Goal: Obtain resource: Obtain resource

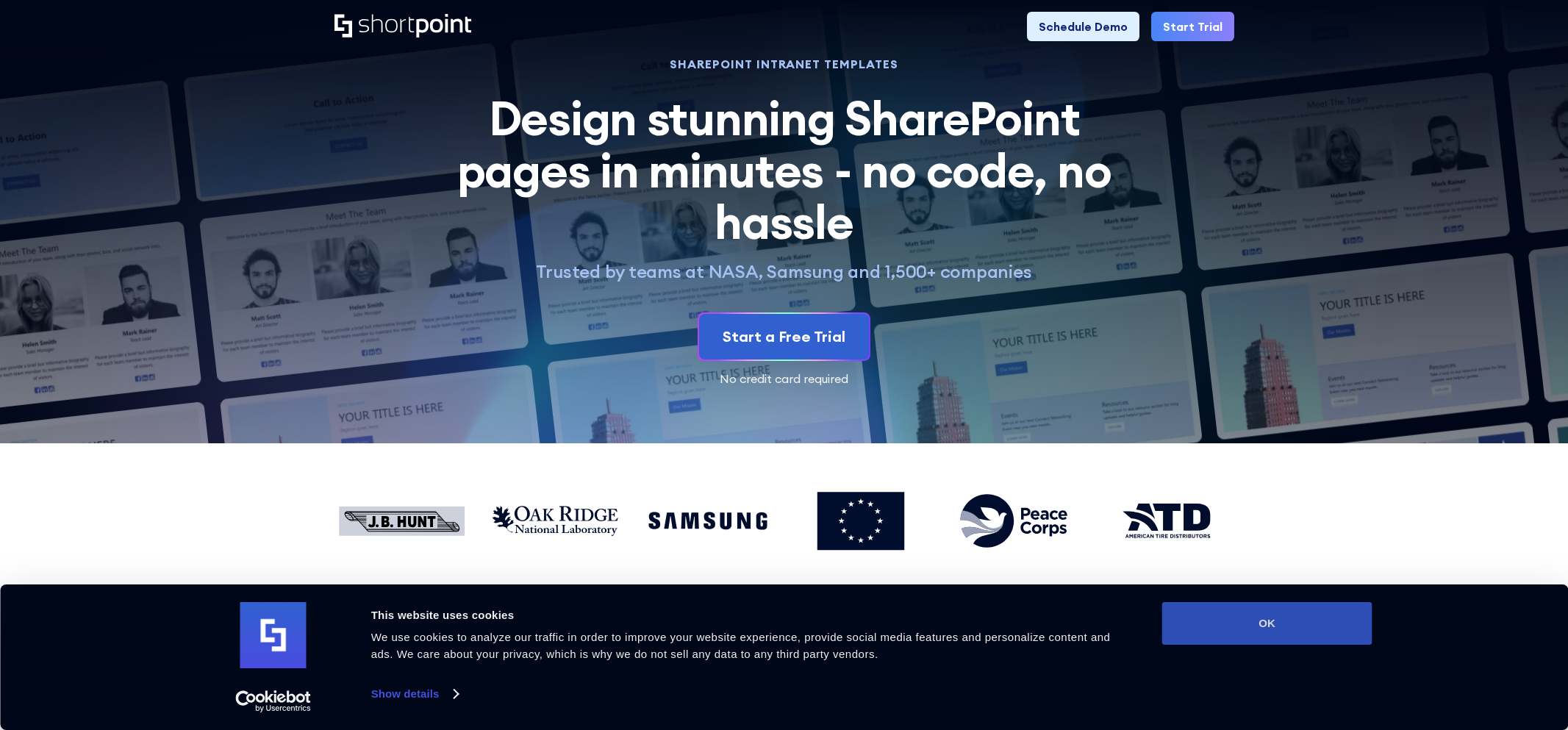
click at [1222, 618] on button "OK" at bounding box center [1268, 623] width 210 height 43
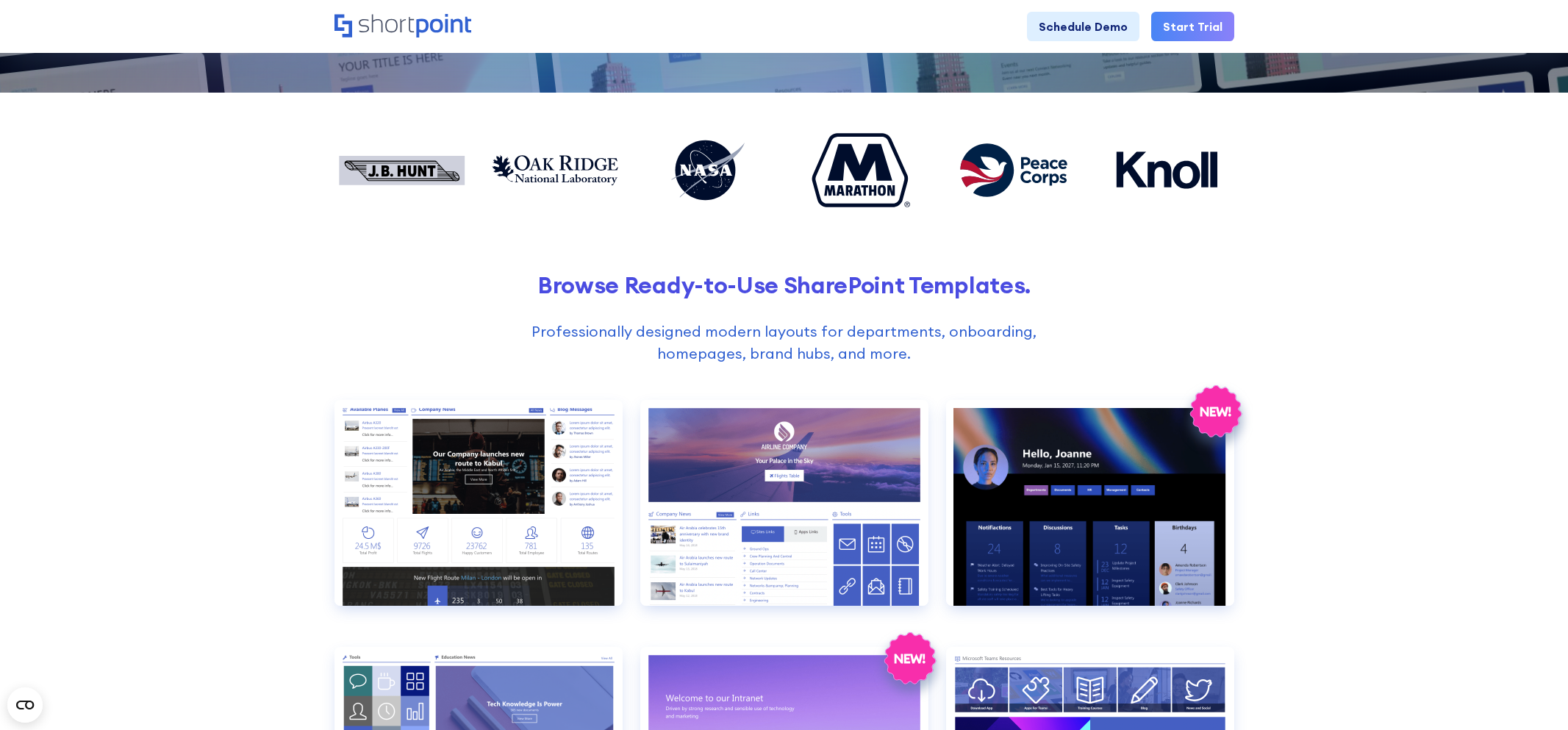
scroll to position [354, 0]
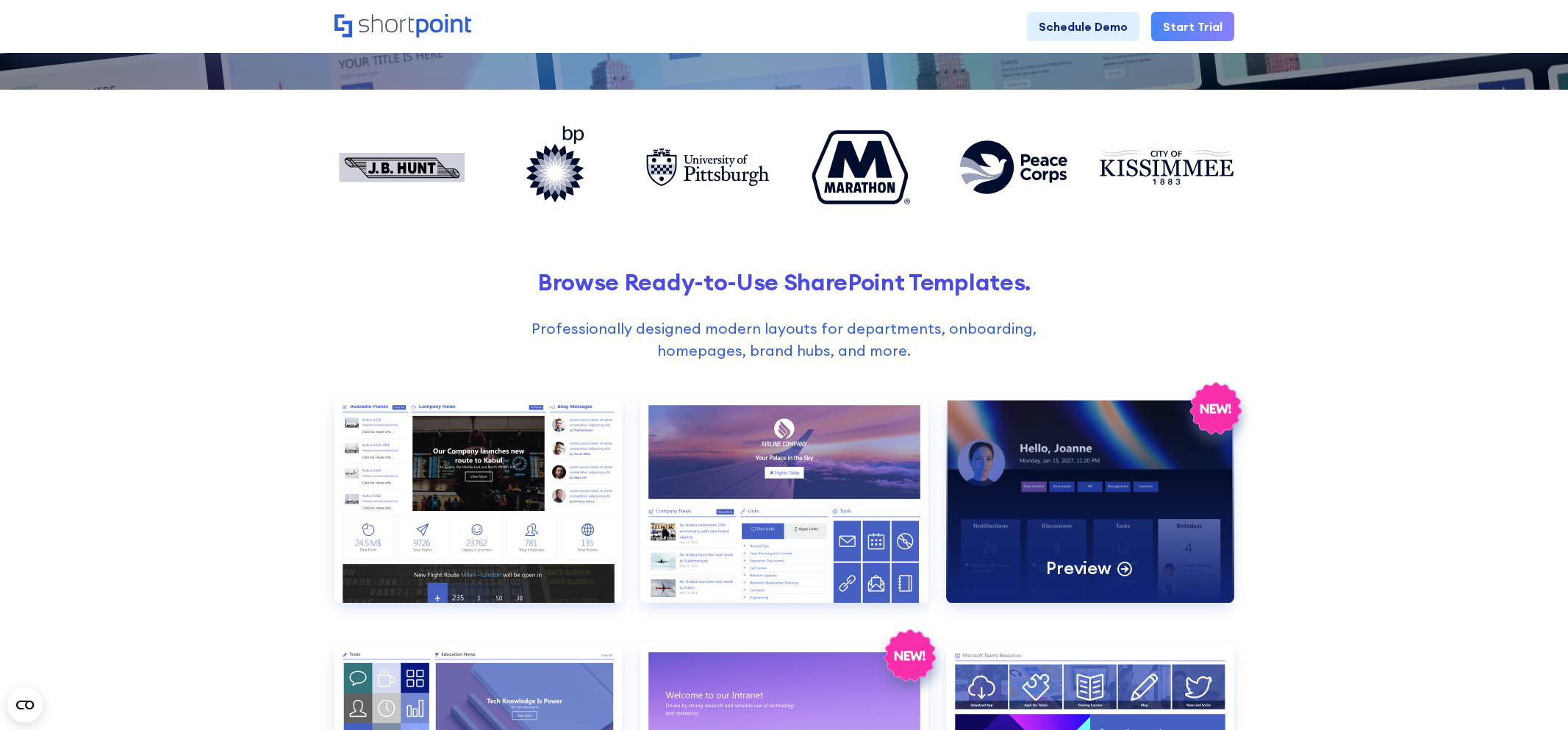
click at [1106, 523] on div "Preview" at bounding box center [1090, 500] width 288 height 206
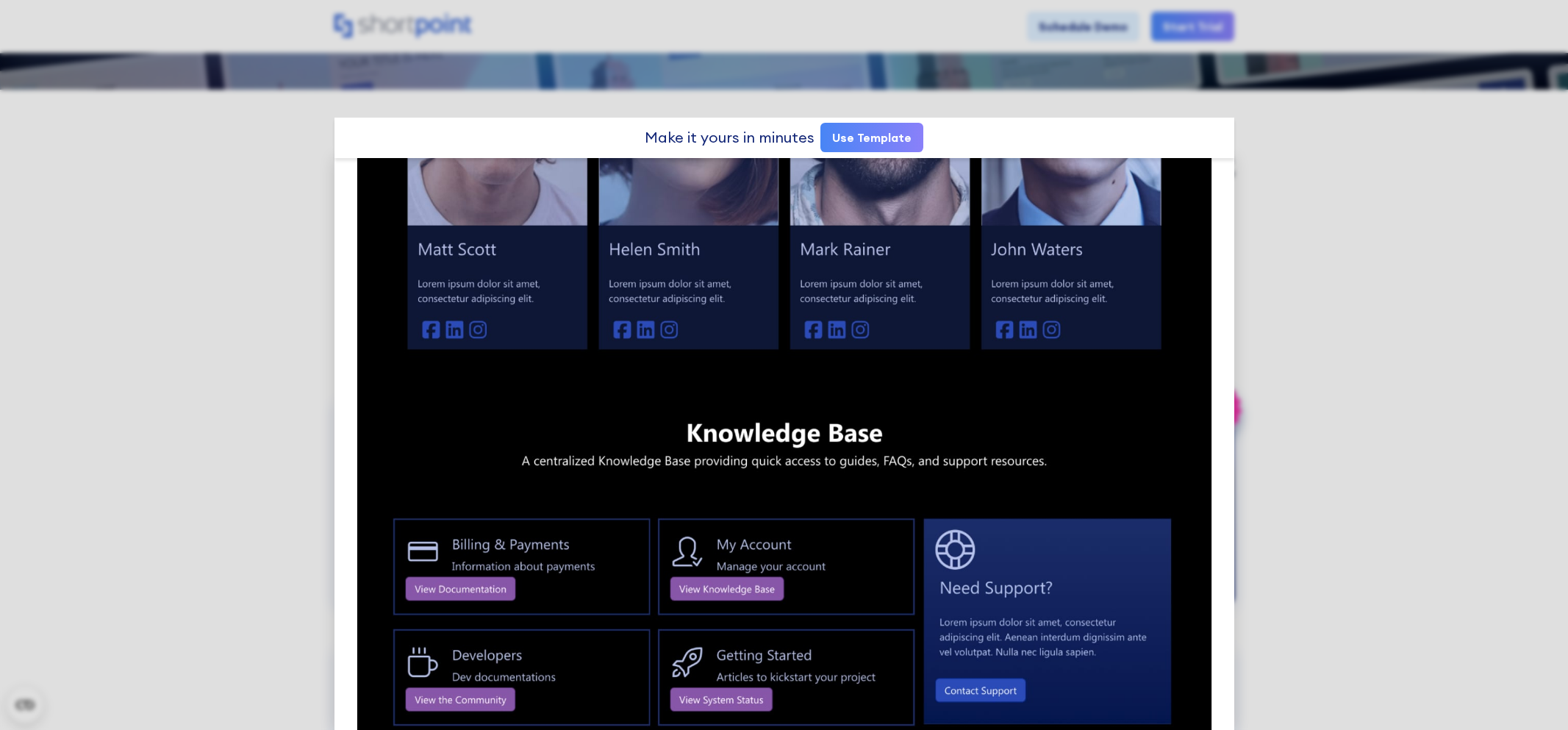
scroll to position [1359, 0]
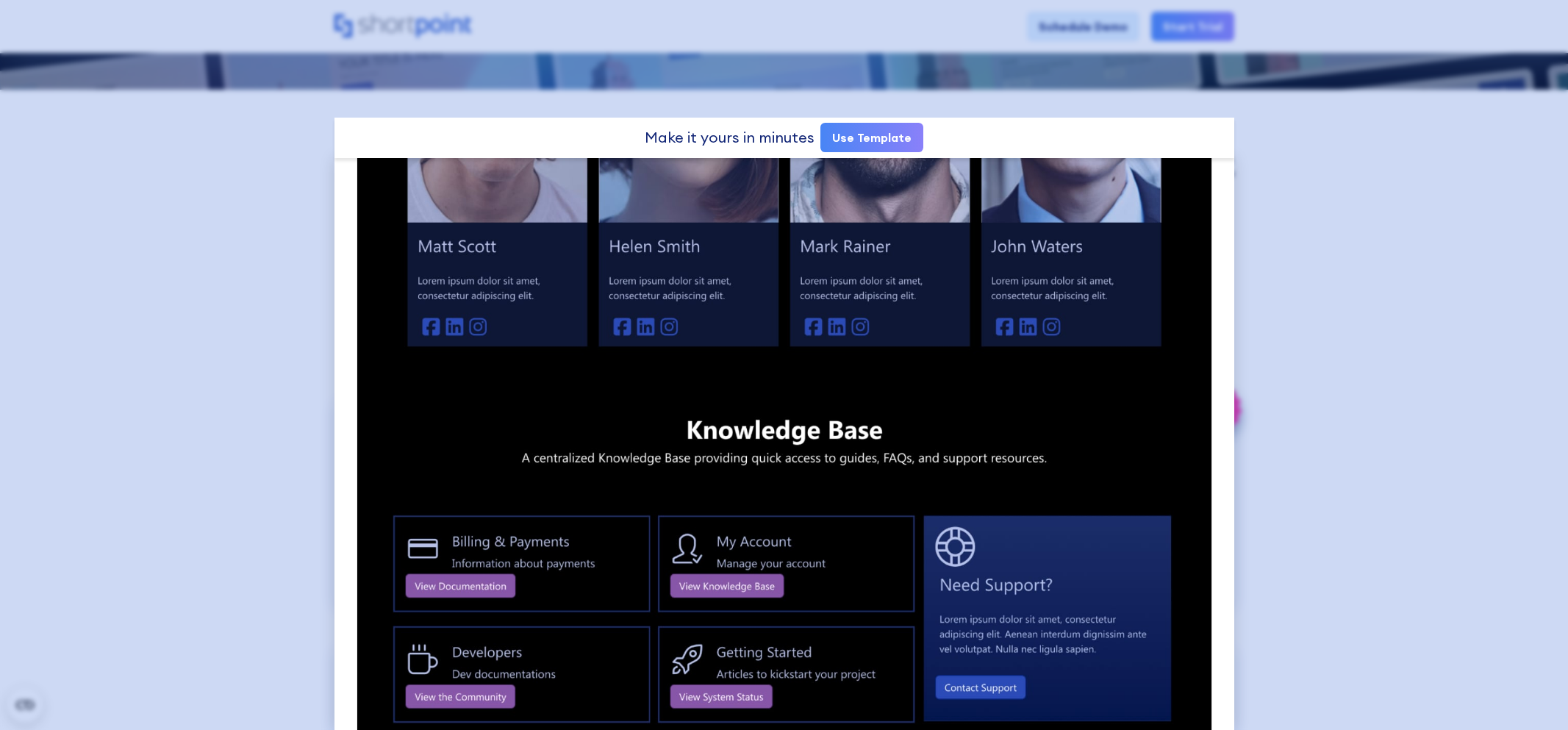
click at [1474, 312] on div at bounding box center [784, 365] width 1568 height 730
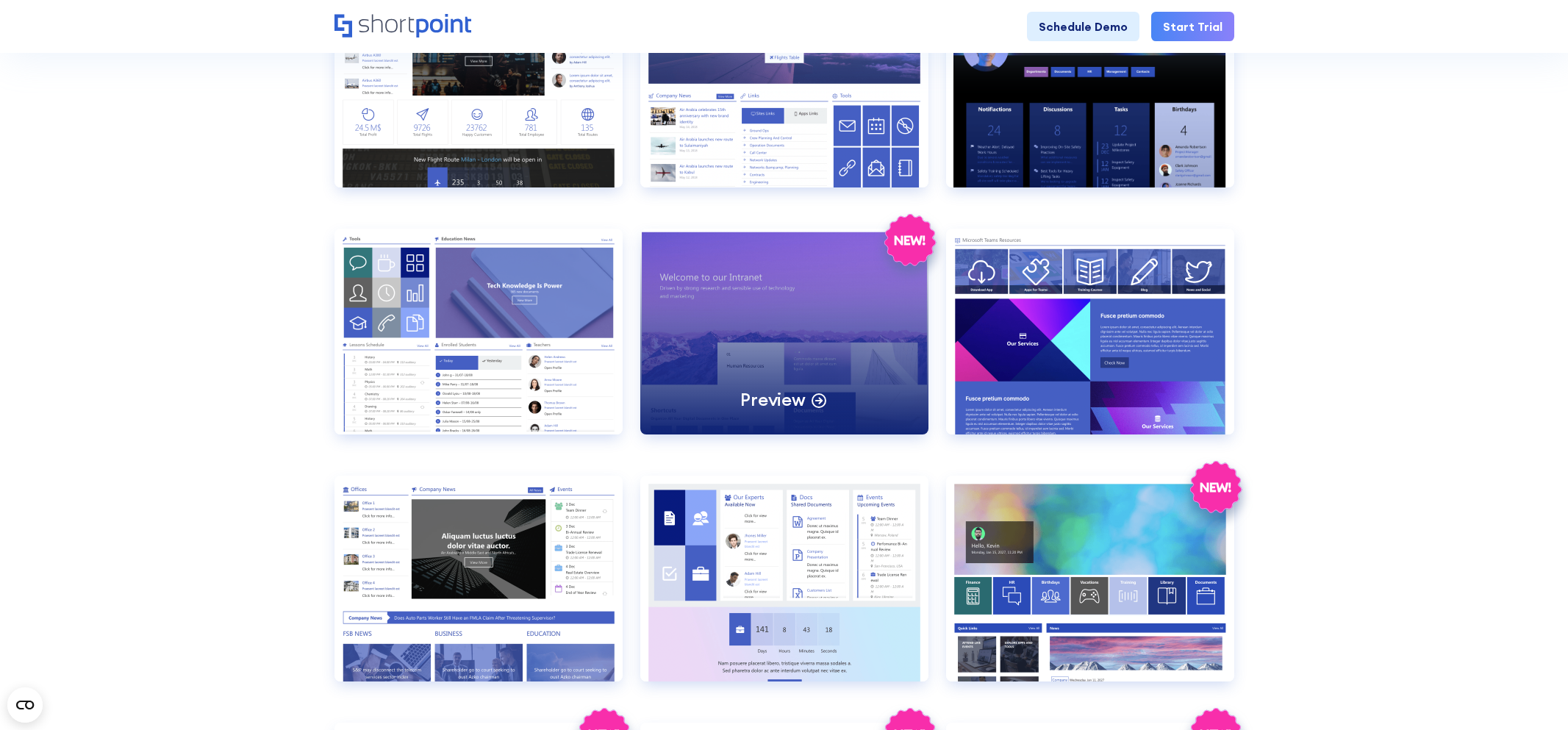
scroll to position [769, 0]
click at [678, 406] on div "Preview" at bounding box center [784, 333] width 288 height 206
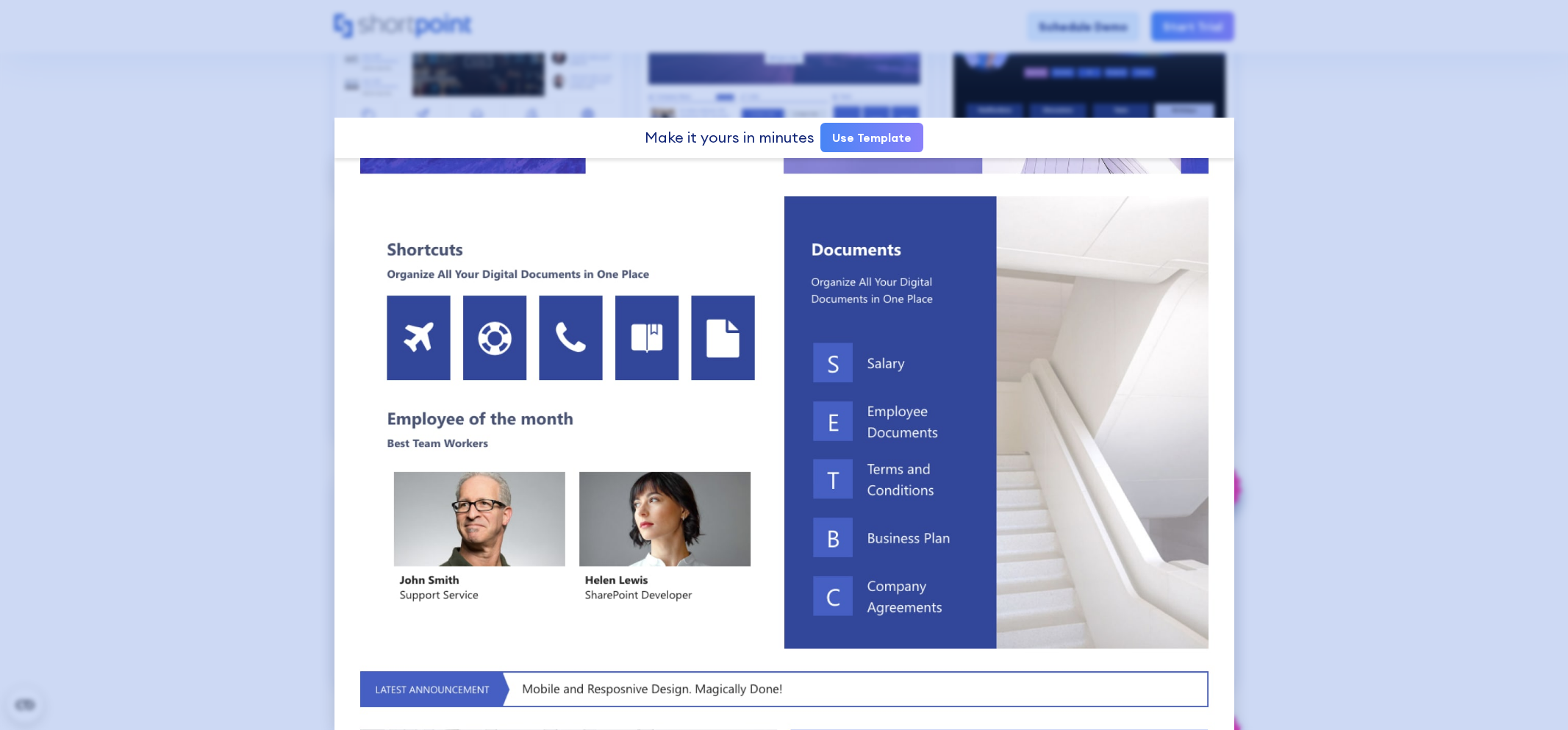
scroll to position [469, 0]
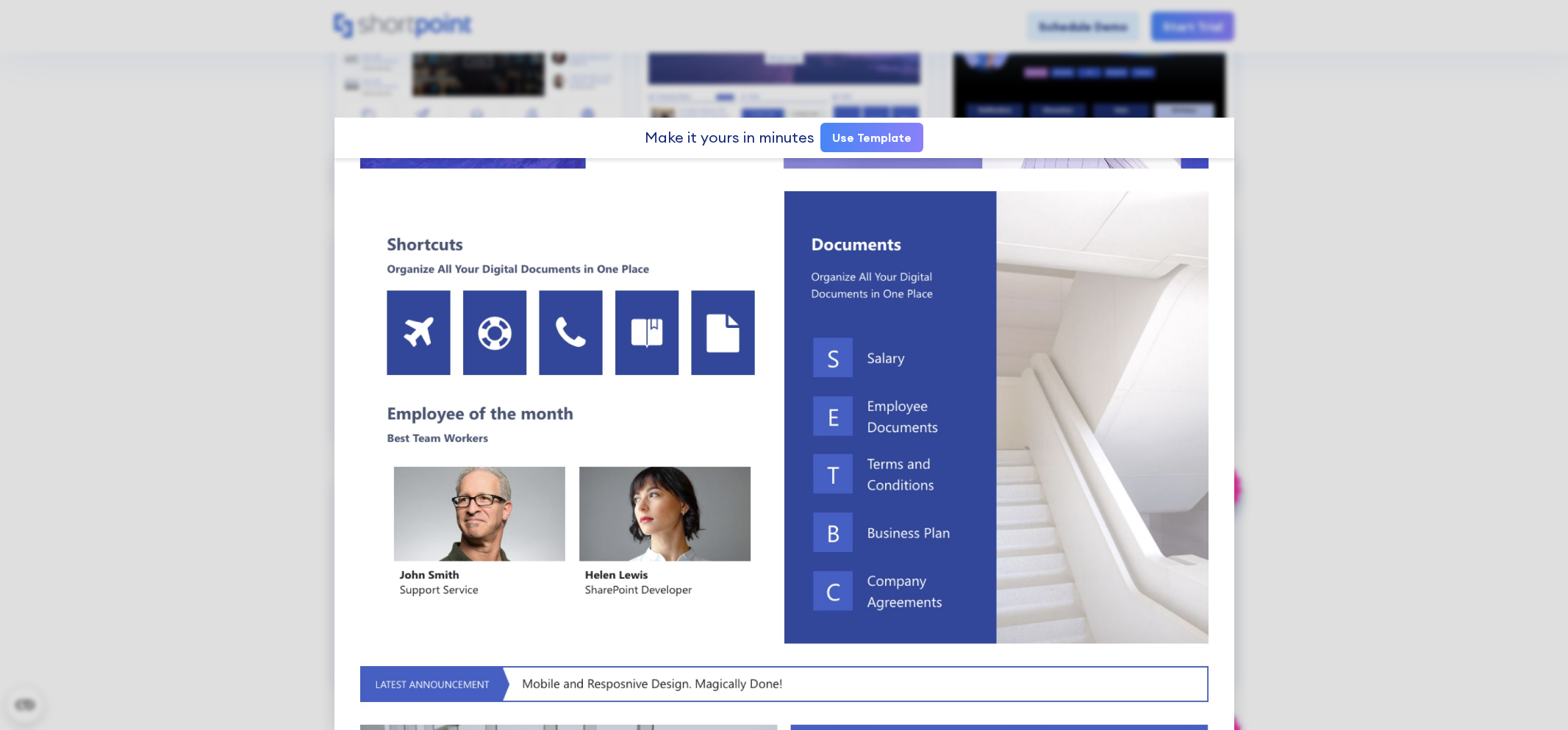
click at [878, 133] on link "Use Template" at bounding box center [872, 138] width 103 height 30
